Goal: Check status: Check status

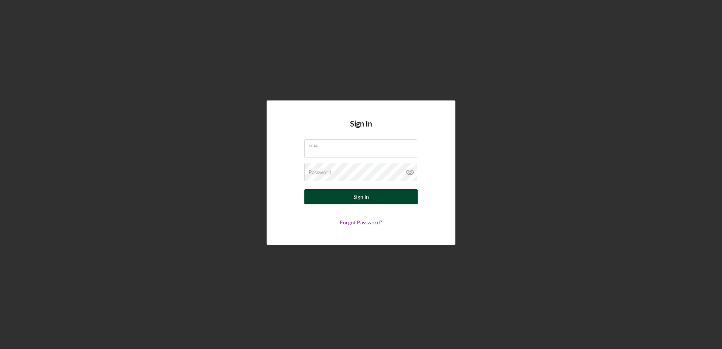
type input "[PERSON_NAME][EMAIL_ADDRESS][DOMAIN_NAME]"
click at [367, 193] on div "Sign In" at bounding box center [361, 196] width 15 height 15
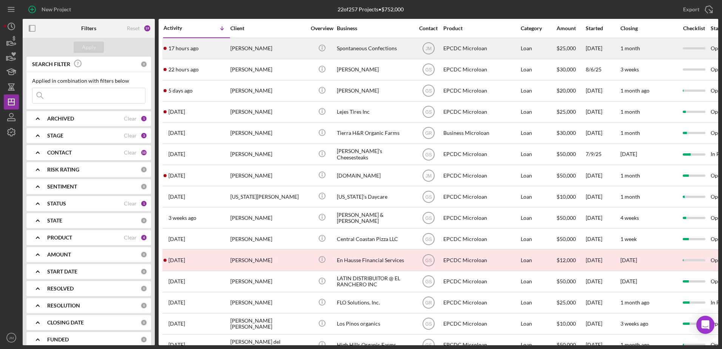
click at [302, 48] on div "[PERSON_NAME]" at bounding box center [268, 49] width 76 height 20
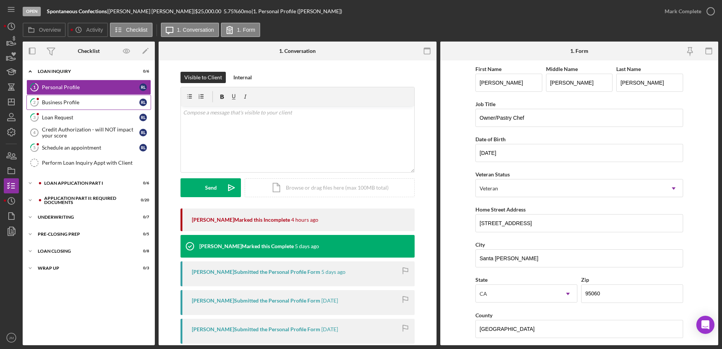
click at [65, 100] on div "Business Profile" at bounding box center [90, 102] width 97 height 6
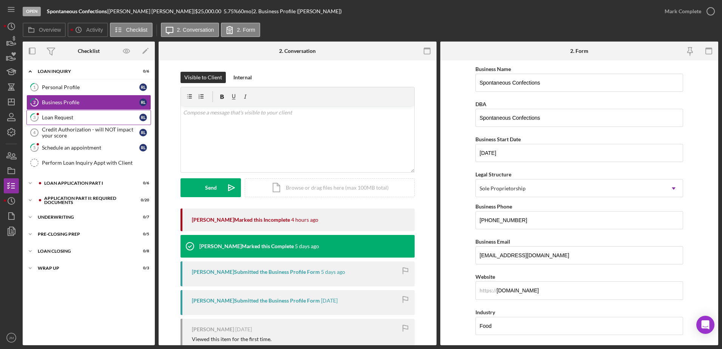
click at [43, 120] on icon "3" at bounding box center [34, 117] width 19 height 19
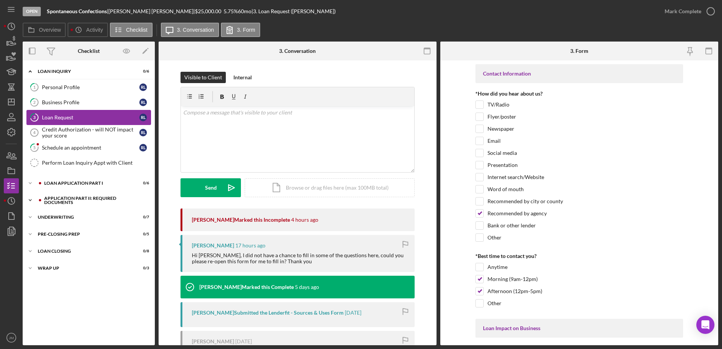
click at [29, 198] on icon "Icon/Expander" at bounding box center [30, 200] width 15 height 15
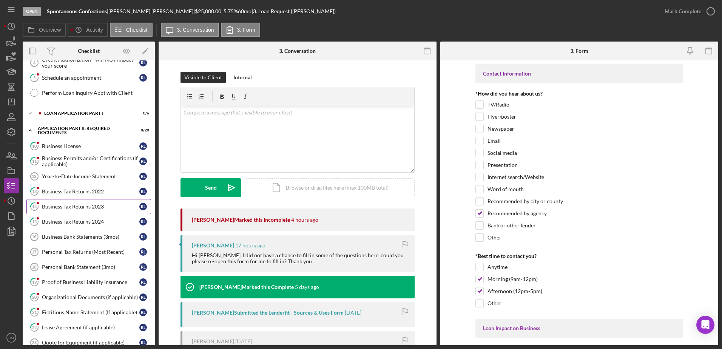
scroll to position [76, 0]
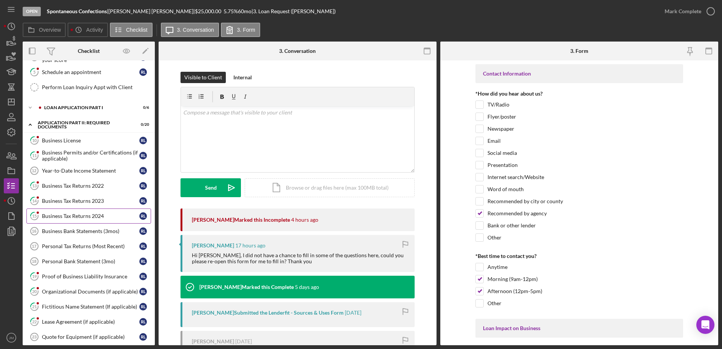
click at [76, 213] on div "Business Tax Returns 2024" at bounding box center [90, 216] width 97 height 6
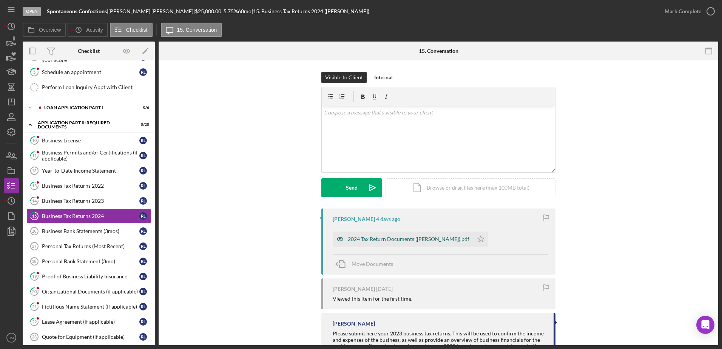
click at [388, 242] on div "2024 Tax Return Documents ([PERSON_NAME]).pdf" at bounding box center [409, 239] width 122 height 6
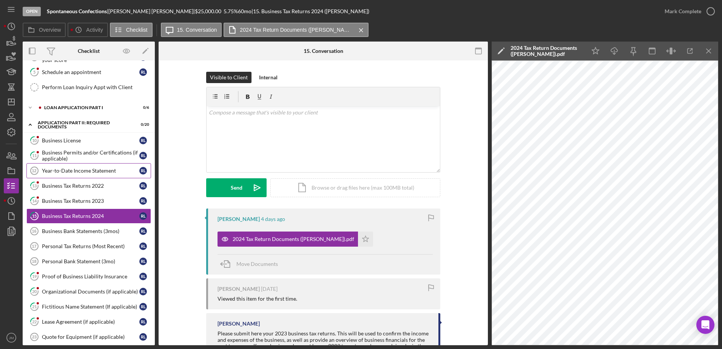
drag, startPoint x: 86, startPoint y: 173, endPoint x: 91, endPoint y: 173, distance: 5.3
click at [86, 173] on div "Year-to-Date Income Statement" at bounding box center [90, 171] width 97 height 6
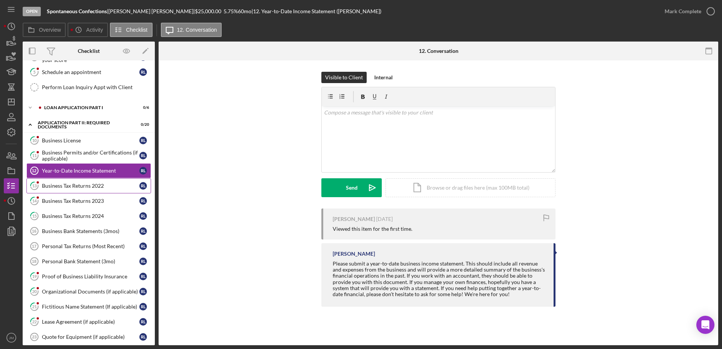
click at [86, 186] on div "Business Tax Returns 2022" at bounding box center [90, 186] width 97 height 6
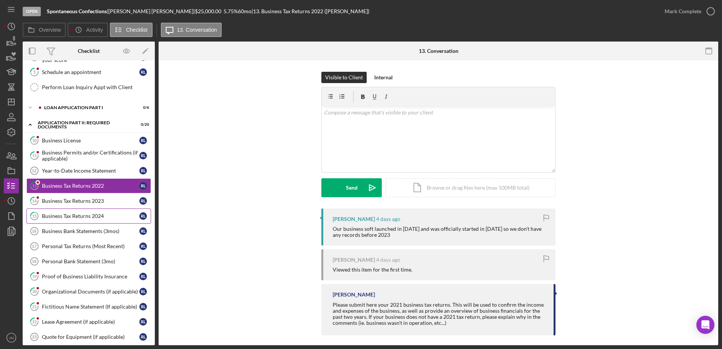
click at [80, 221] on link "15 Business Tax Returns 2024 [PERSON_NAME]" at bounding box center [88, 215] width 125 height 15
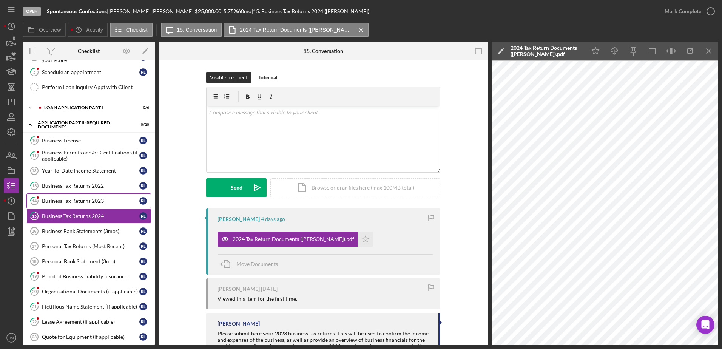
drag, startPoint x: 41, startPoint y: 198, endPoint x: 49, endPoint y: 197, distance: 8.0
click at [41, 198] on icon "14" at bounding box center [34, 200] width 19 height 19
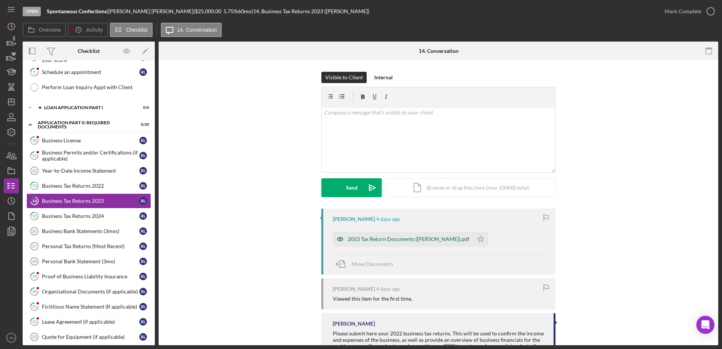
click at [393, 241] on div "2023 Tax Return Documents ([PERSON_NAME]).pdf" at bounding box center [409, 239] width 122 height 6
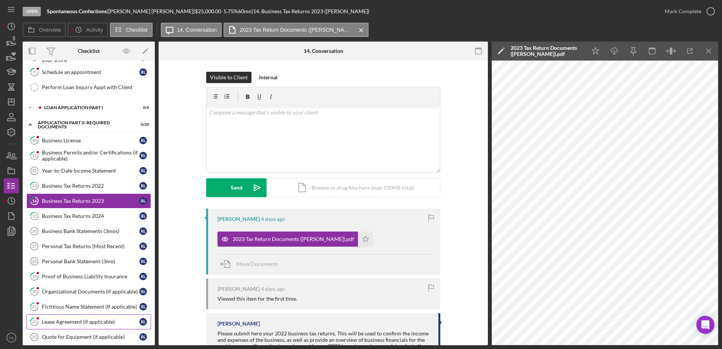
click at [64, 321] on div "Lease Agreement (if applicable)" at bounding box center [90, 322] width 97 height 6
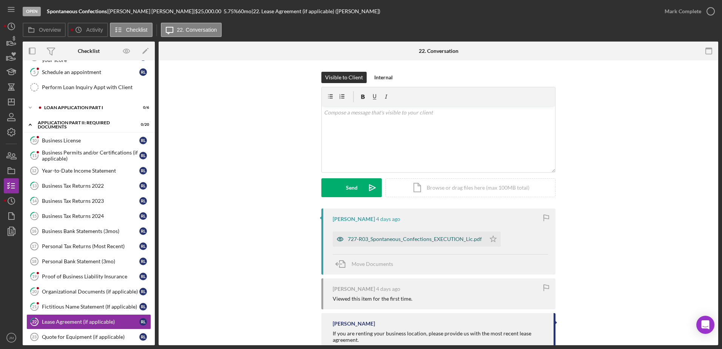
click at [397, 239] on div "727-R03_Spontaneous_Confections_EXECUTION_Lic.pdf" at bounding box center [415, 239] width 134 height 6
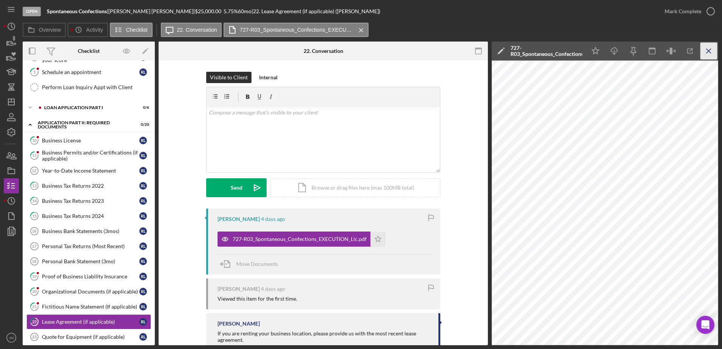
click at [712, 52] on icon "Icon/Menu Close" at bounding box center [709, 51] width 17 height 17
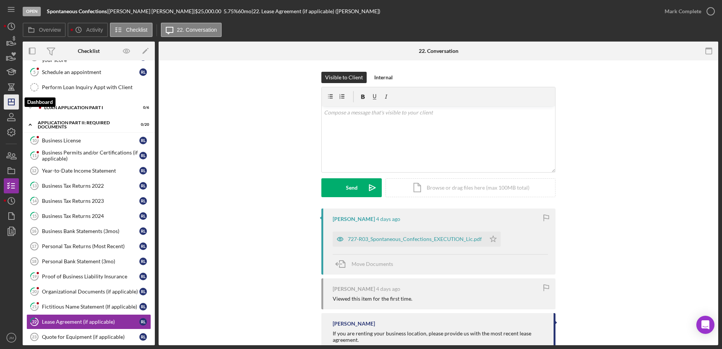
click at [14, 102] on line "button" at bounding box center [11, 102] width 6 height 0
